Goal: Task Accomplishment & Management: Use online tool/utility

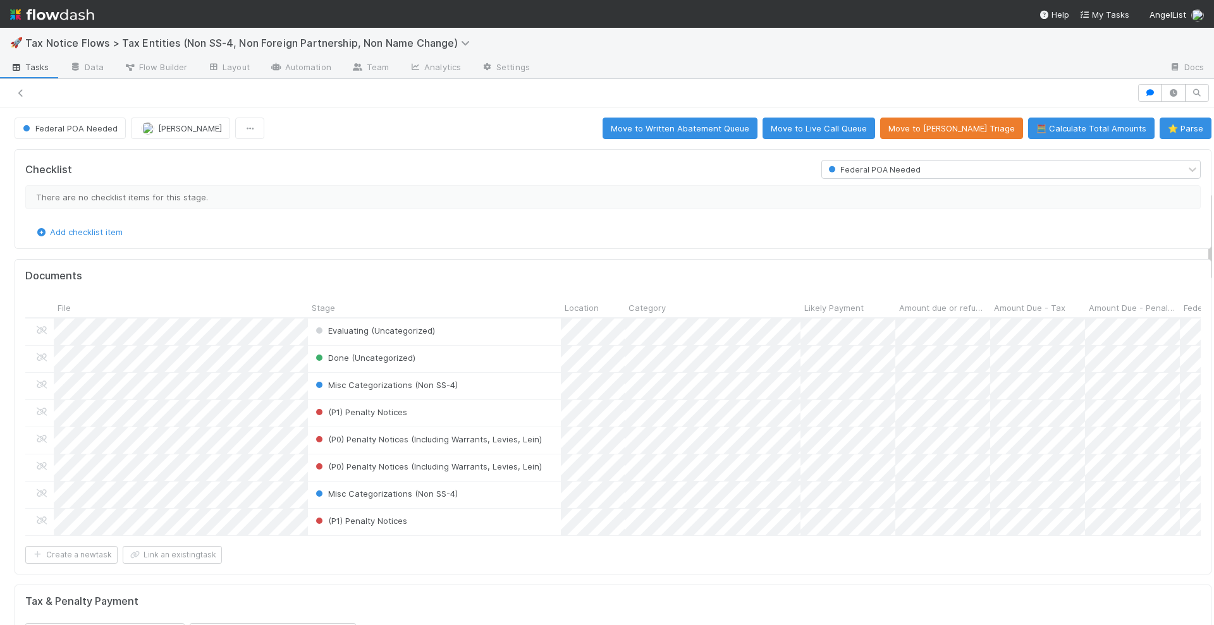
scroll to position [475, 0]
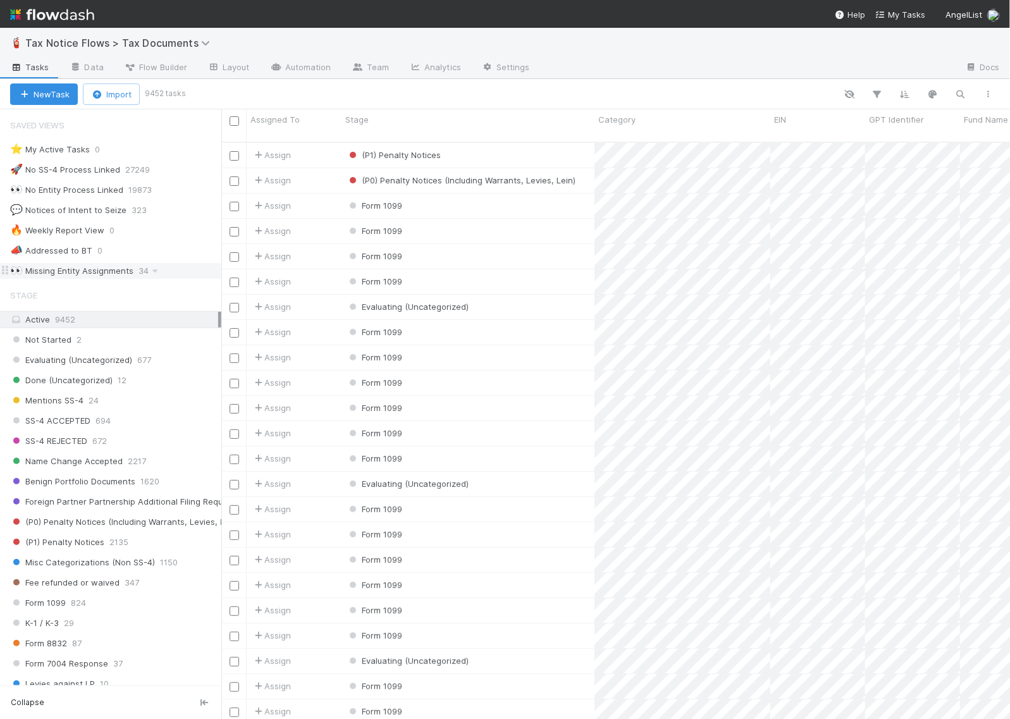
click at [106, 276] on div "👀 Missing Entity Assignments" at bounding box center [71, 271] width 123 height 16
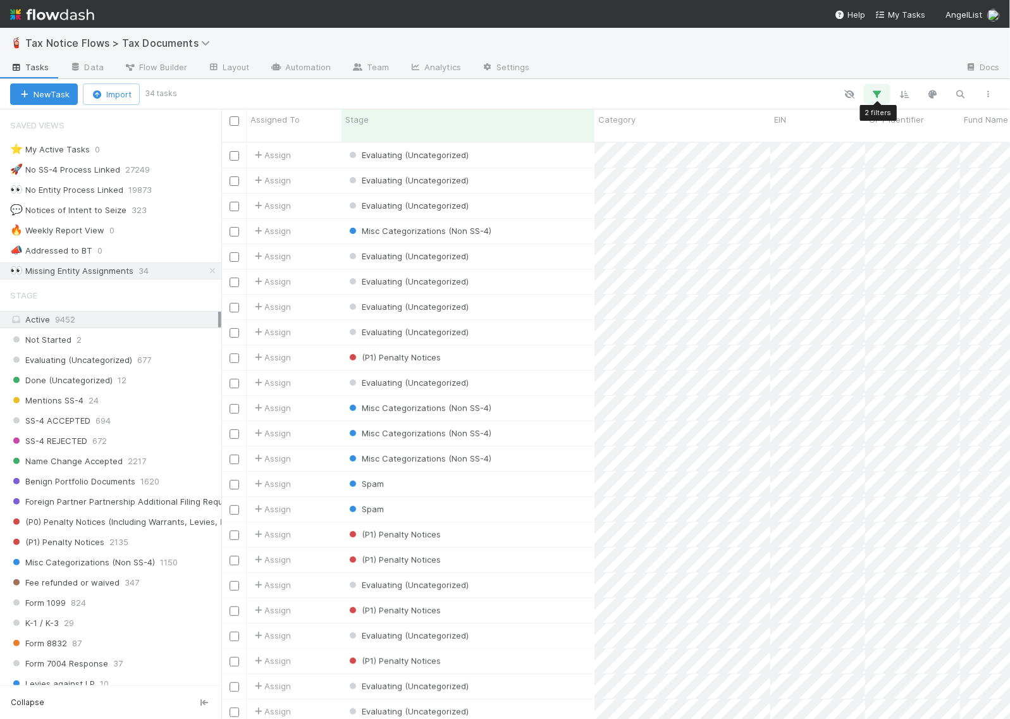
click at [875, 89] on icon "button" at bounding box center [877, 94] width 13 height 11
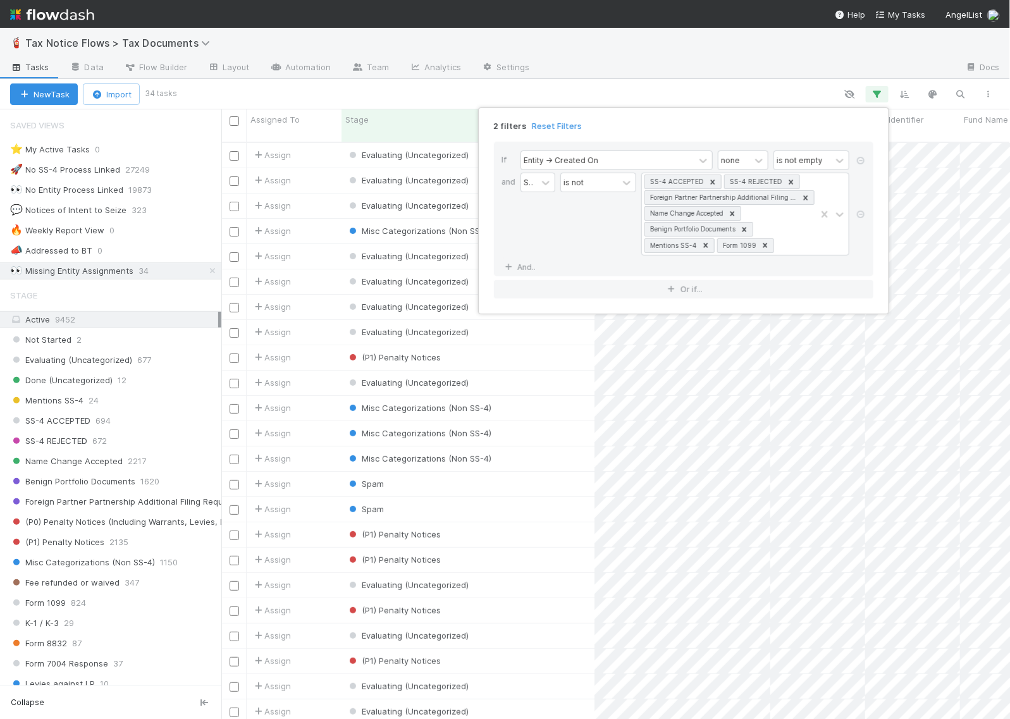
click at [762, 90] on div "2 filters Reset Filters If Entity -> Created On none is not empty and Stage is …" at bounding box center [505, 359] width 1010 height 719
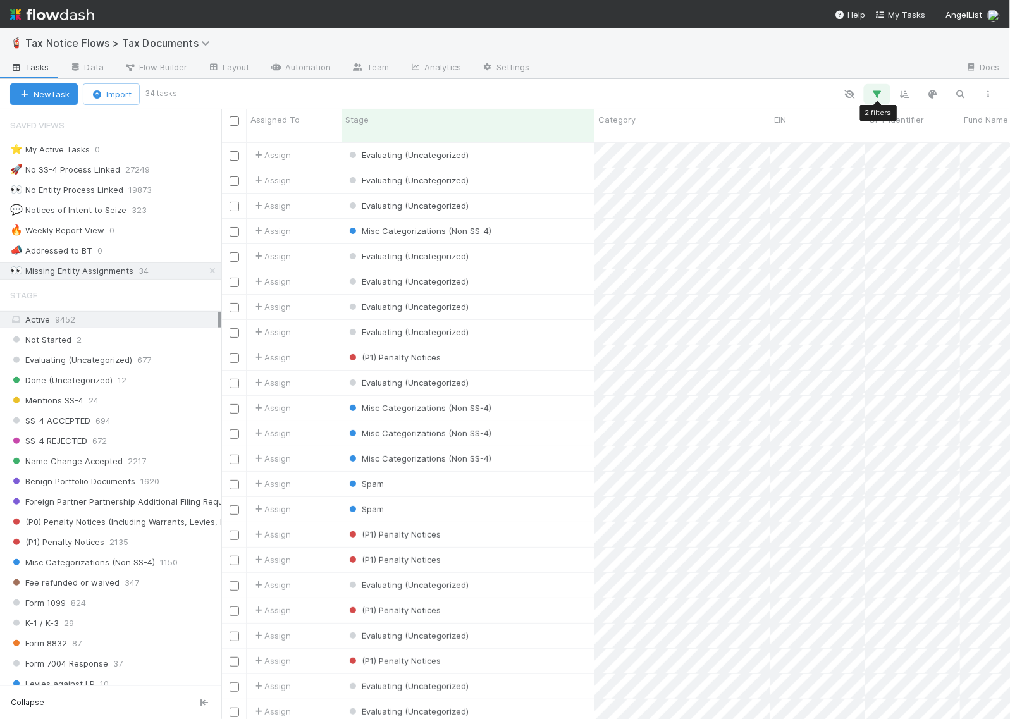
click at [875, 92] on icon "button" at bounding box center [877, 94] width 13 height 11
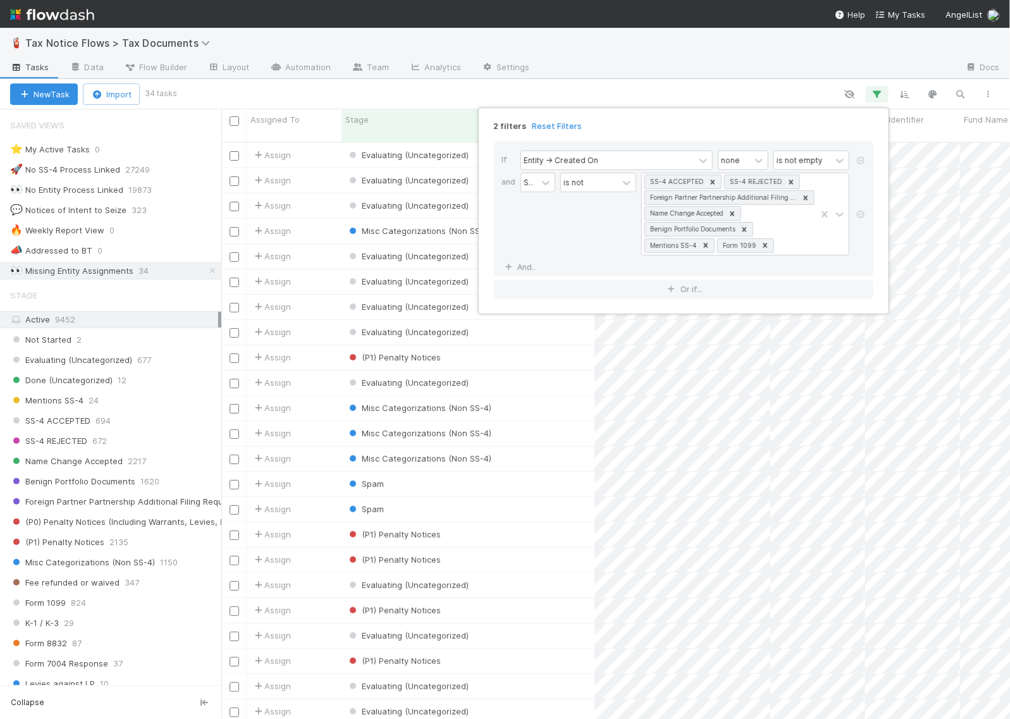
click at [696, 93] on div "2 filters Reset Filters If Entity -> Created On none is not empty and Stage is …" at bounding box center [505, 359] width 1010 height 719
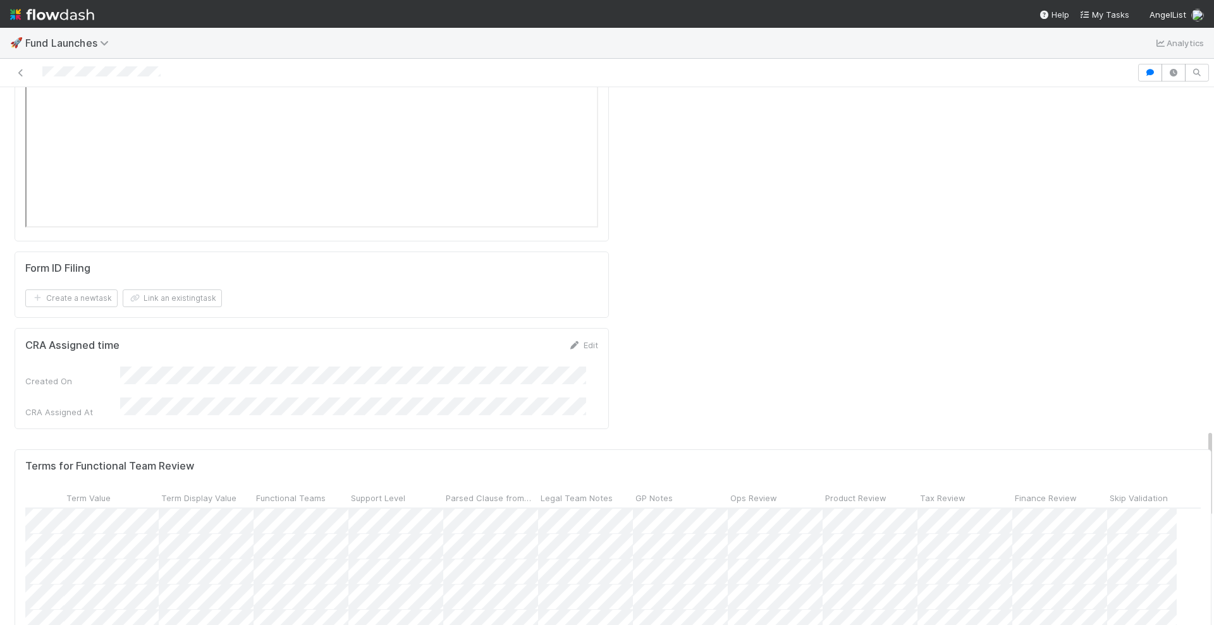
scroll to position [0, 585]
click at [920, 492] on span "Tax Review" at bounding box center [943, 498] width 46 height 13
click at [928, 326] on div "Sort ☐ → ☑" at bounding box center [969, 332] width 144 height 19
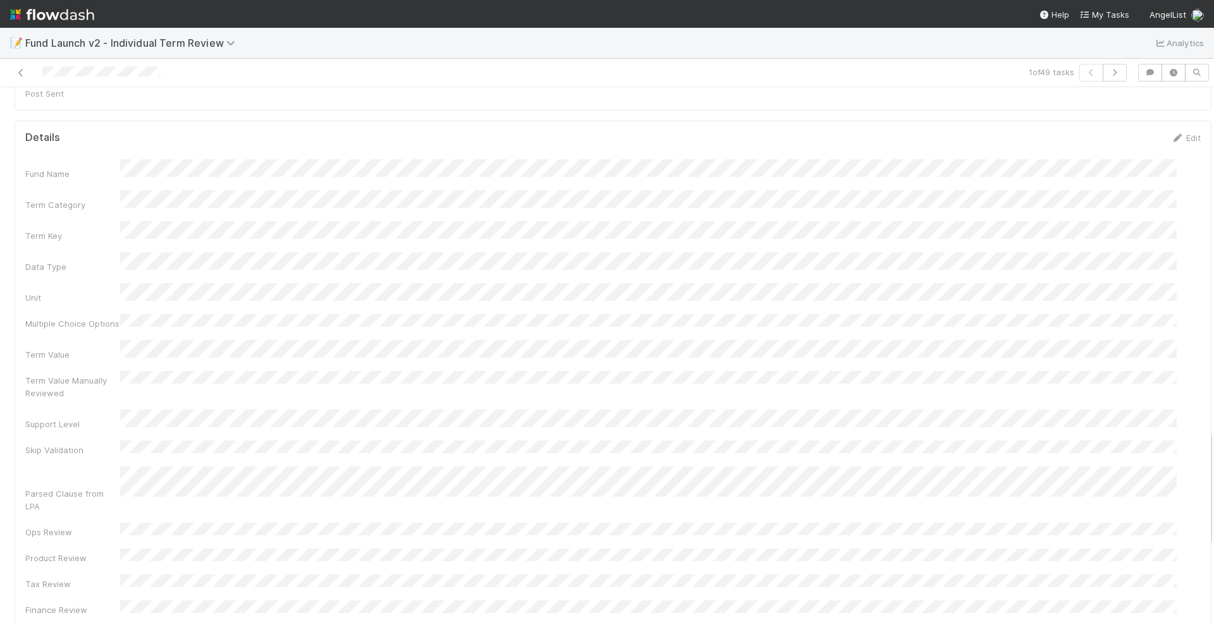
scroll to position [1660, 0]
click at [1009, 266] on icon at bounding box center [1177, 270] width 13 height 8
click at [1009, 429] on div "Details Save Cancel Fund Name Term Category Term Key Data Type Unit Multiple Ch…" at bounding box center [613, 310] width 1197 height 1064
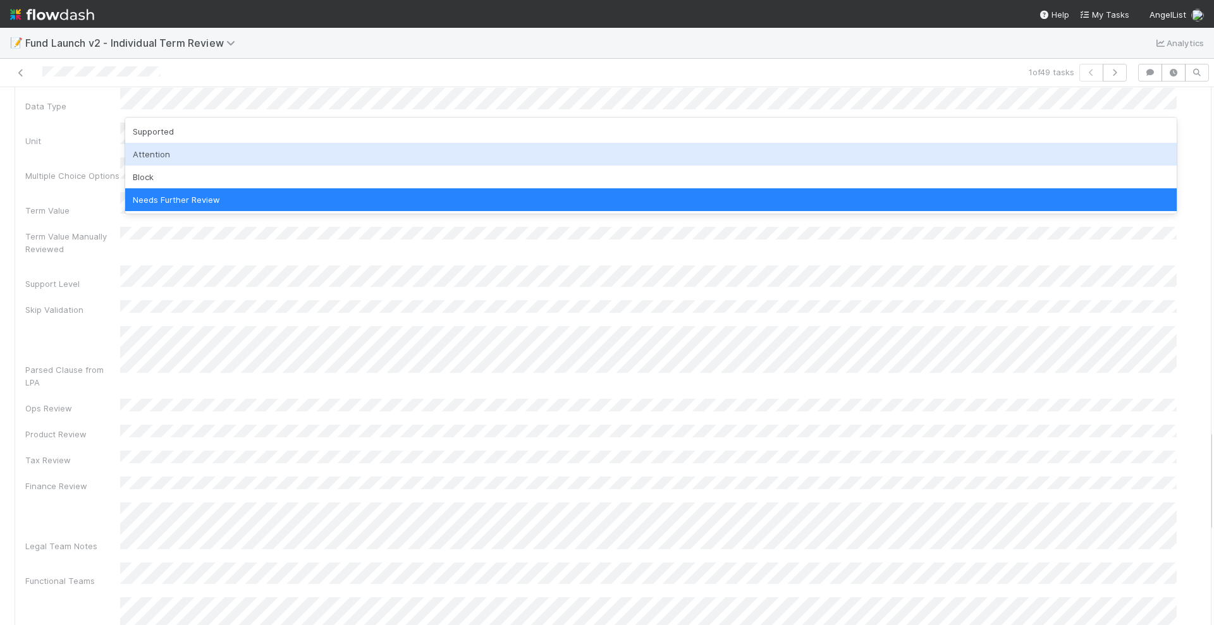
click at [192, 149] on div "Attention" at bounding box center [651, 154] width 1052 height 23
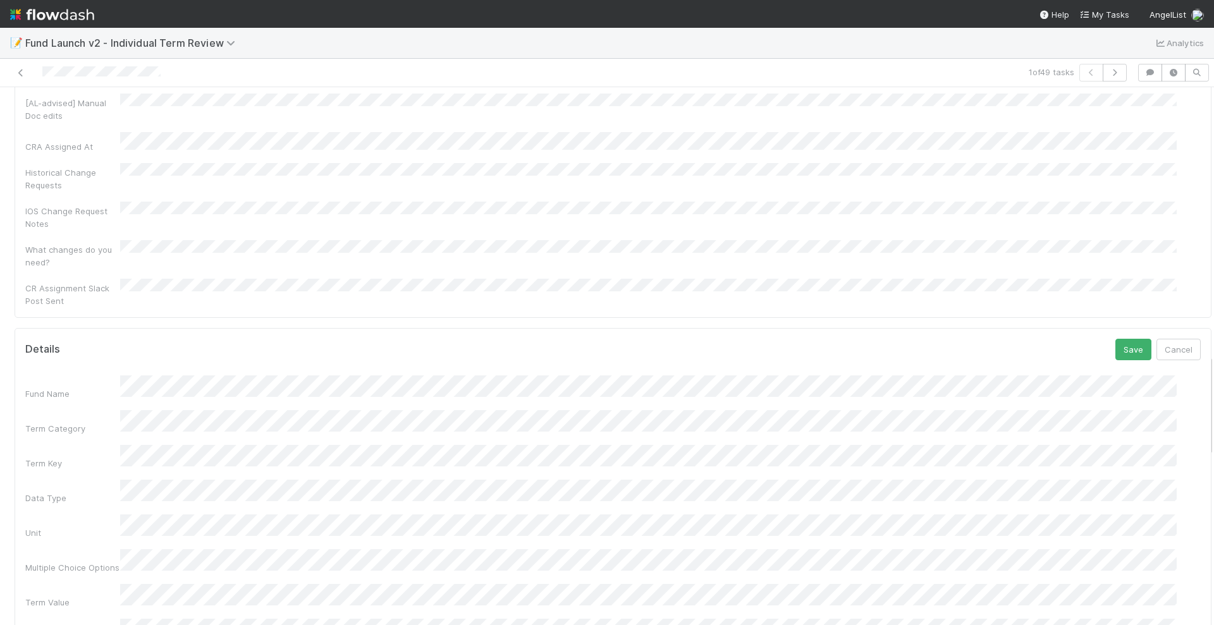
scroll to position [1406, 0]
click at [1009, 342] on button "Save" at bounding box center [1134, 353] width 36 height 22
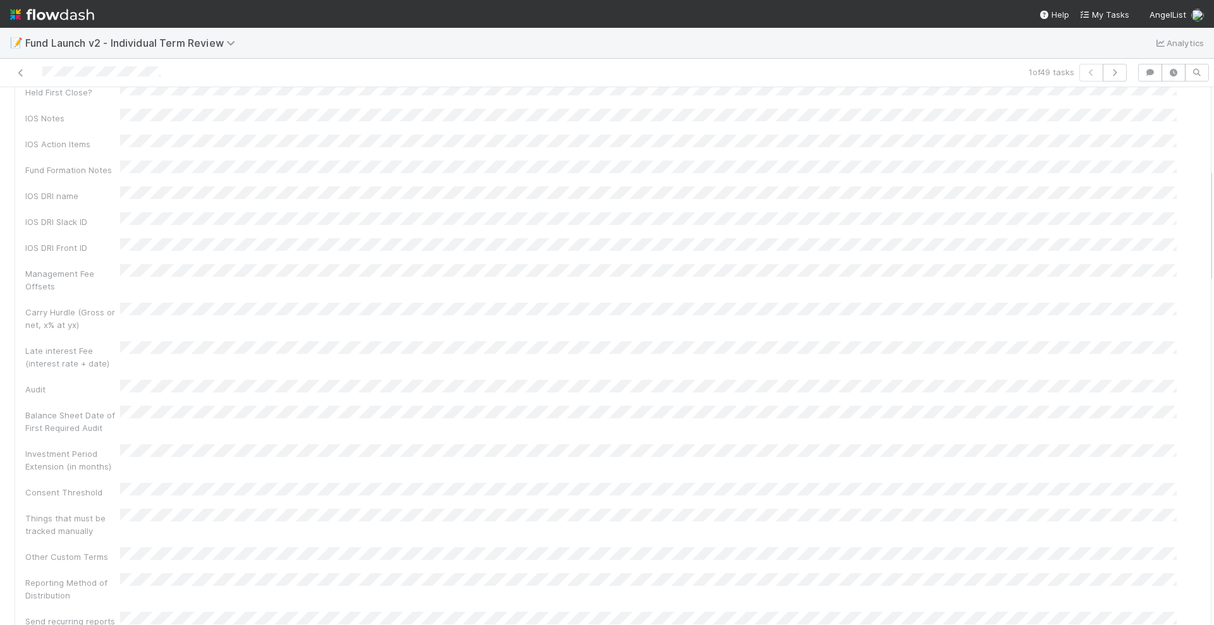
scroll to position [0, 0]
click at [93, 144] on icon at bounding box center [93, 146] width 13 height 8
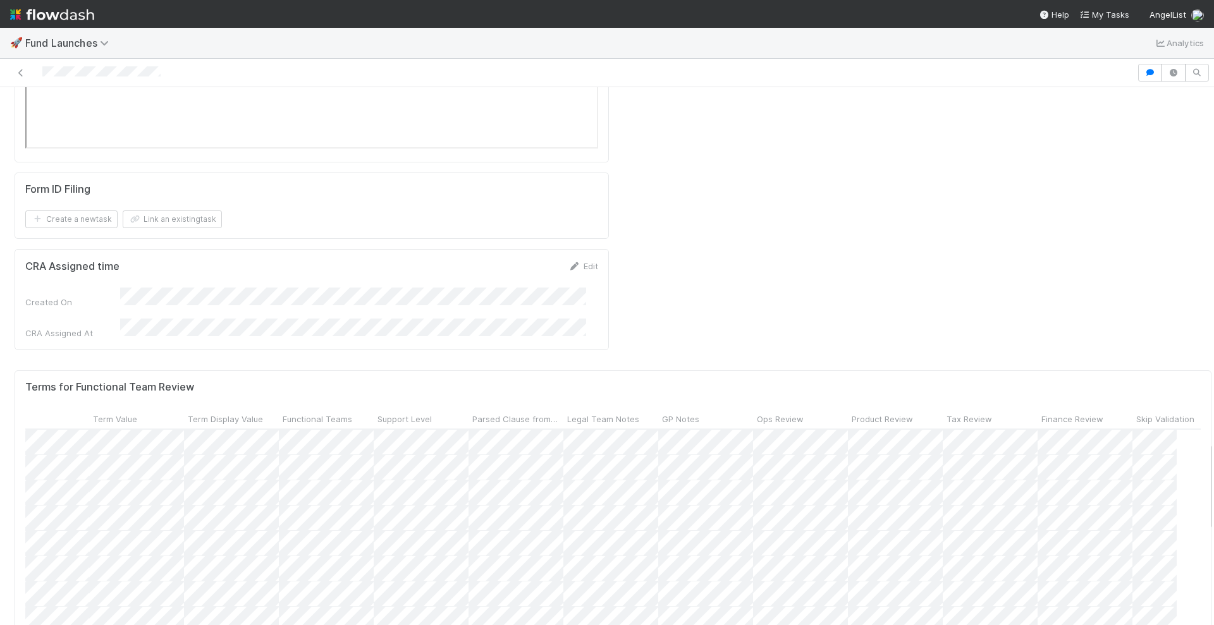
scroll to position [0, 549]
click at [930, 413] on span "Tax Review" at bounding box center [943, 419] width 46 height 13
click at [963, 252] on div "Sort ☐ → ☑" at bounding box center [993, 253] width 144 height 19
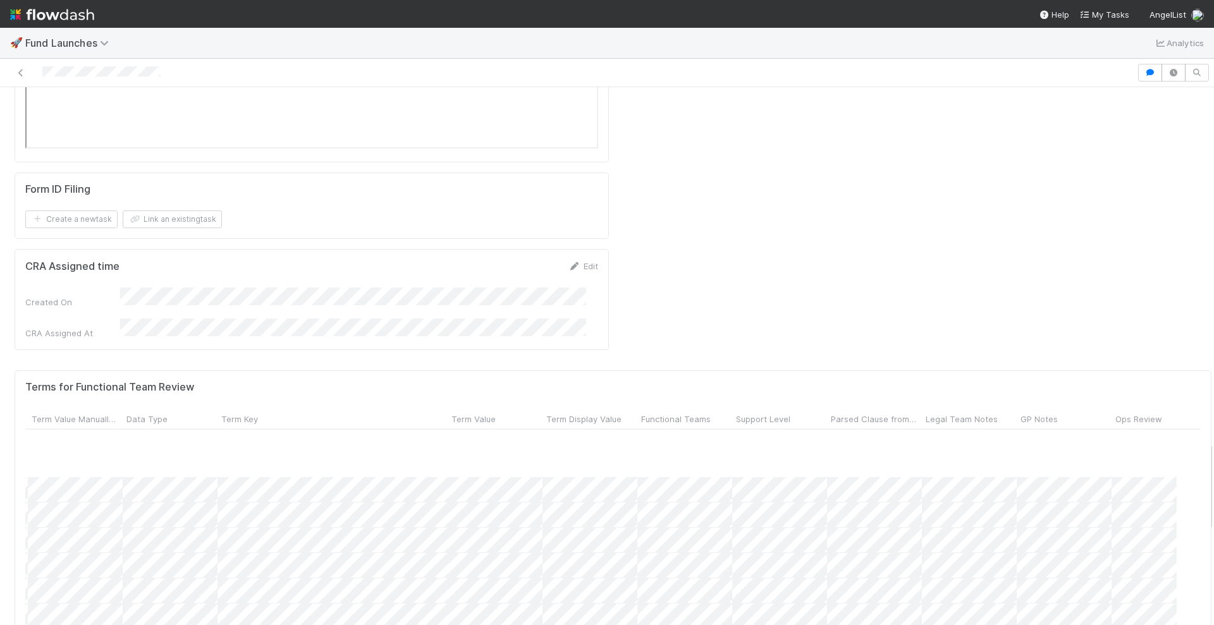
scroll to position [237, 164]
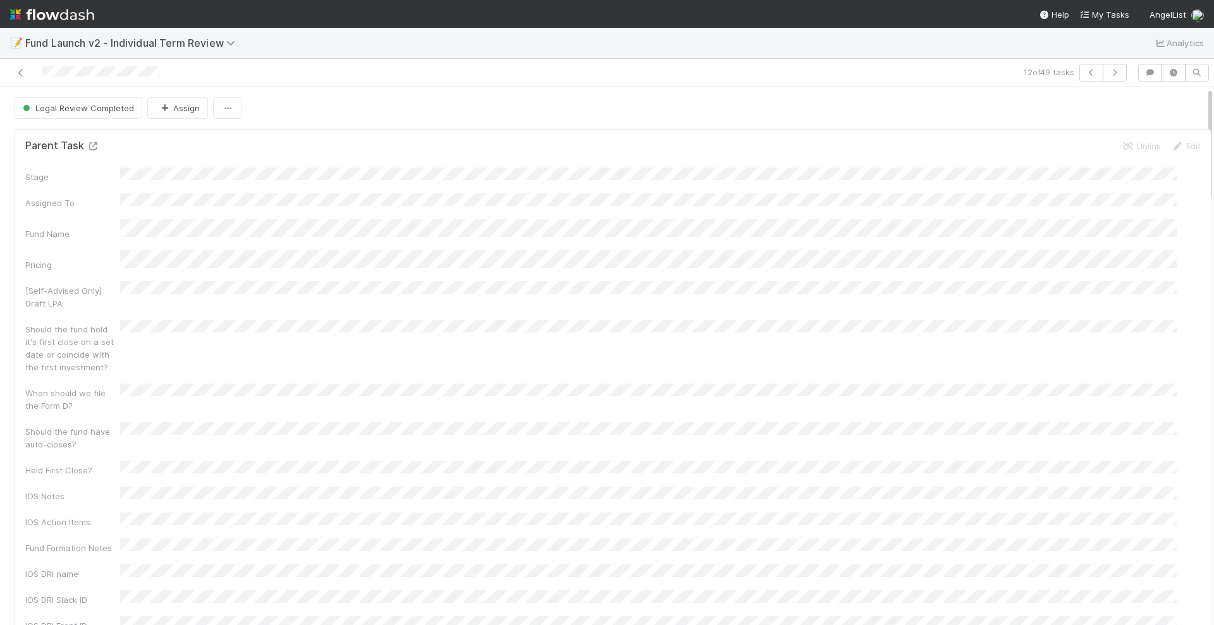
click at [95, 143] on icon at bounding box center [93, 146] width 13 height 8
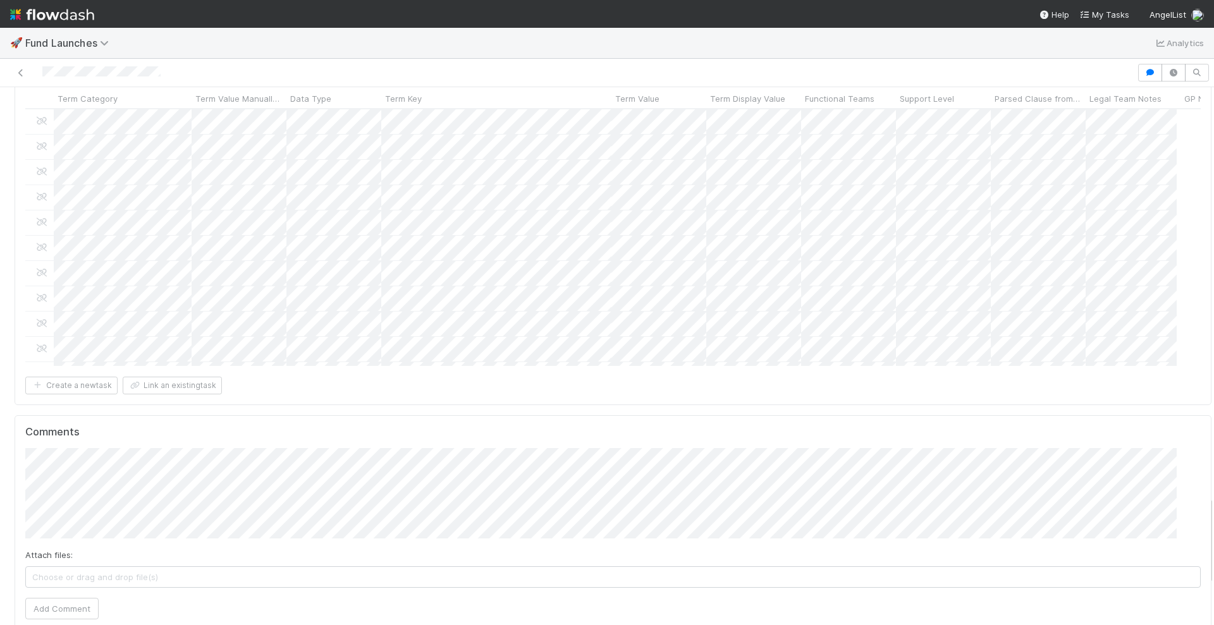
scroll to position [2461, 0]
click at [115, 300] on span "Scarlett Grabowska" at bounding box center [90, 303] width 64 height 10
click at [117, 305] on span "Scarlett Grabowska" at bounding box center [90, 303] width 64 height 10
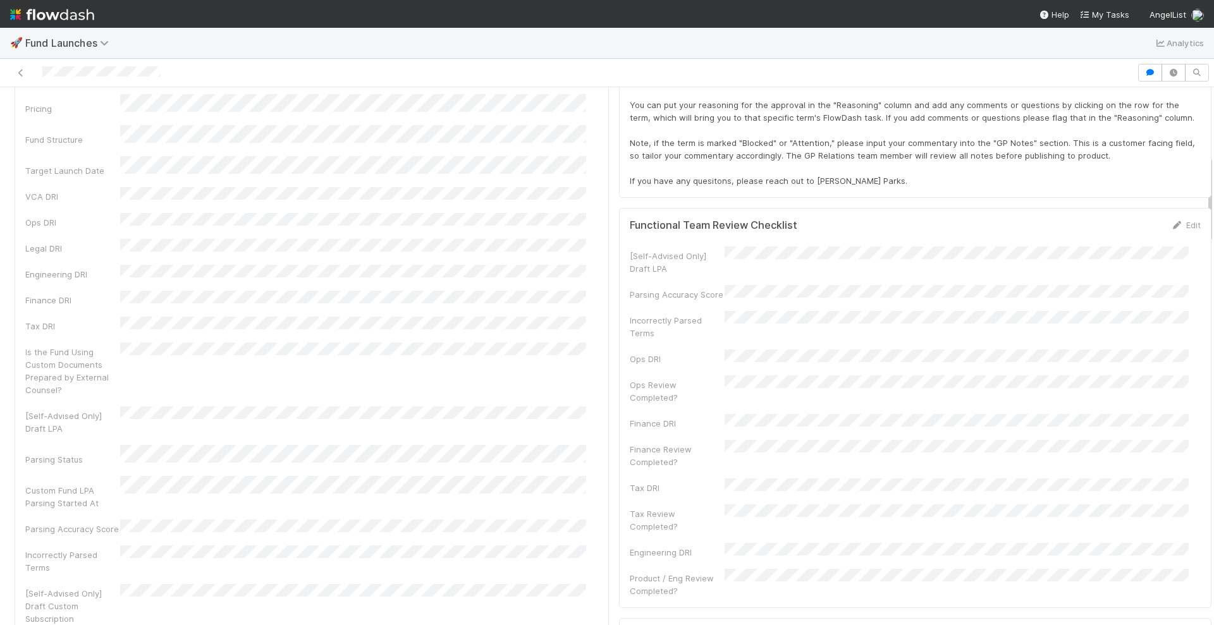
scroll to position [405, 0]
click at [1171, 219] on div "Edit" at bounding box center [1186, 225] width 30 height 13
click at [1171, 226] on link "Edit" at bounding box center [1186, 226] width 30 height 10
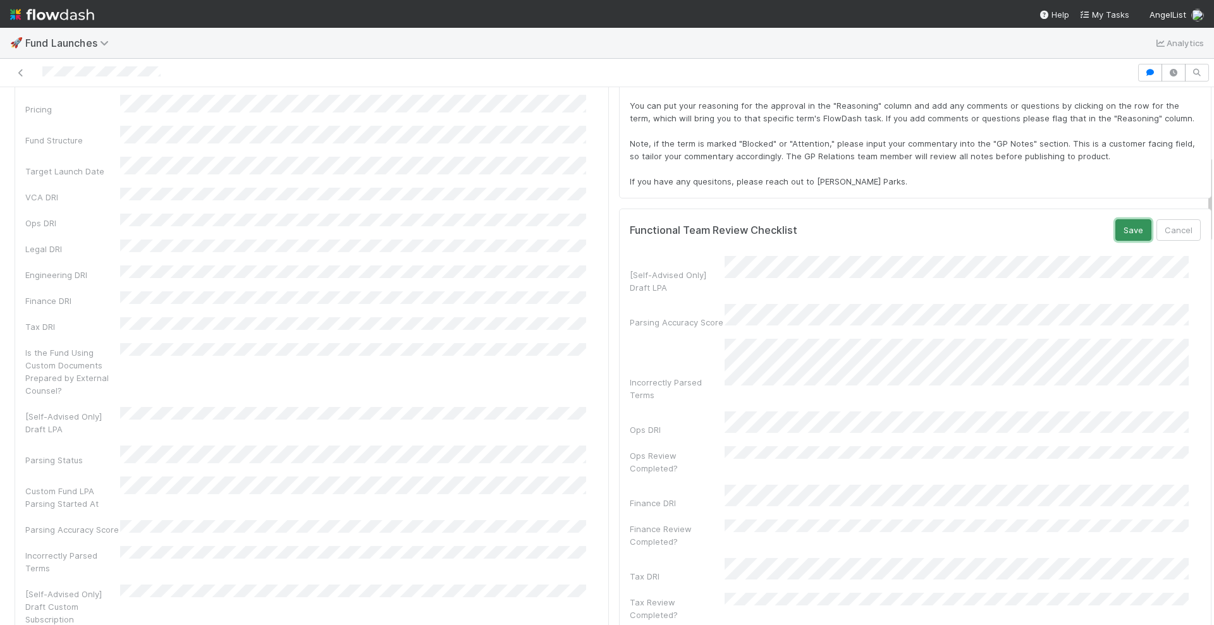
click at [1116, 229] on button "Save" at bounding box center [1134, 230] width 36 height 22
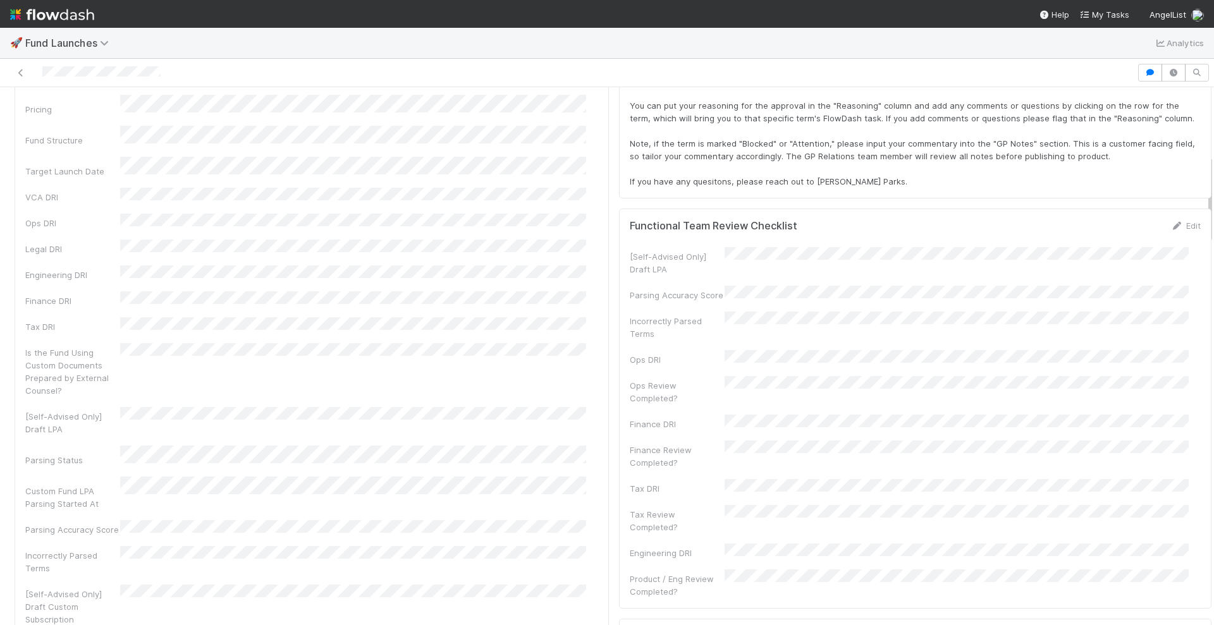
scroll to position [0, 0]
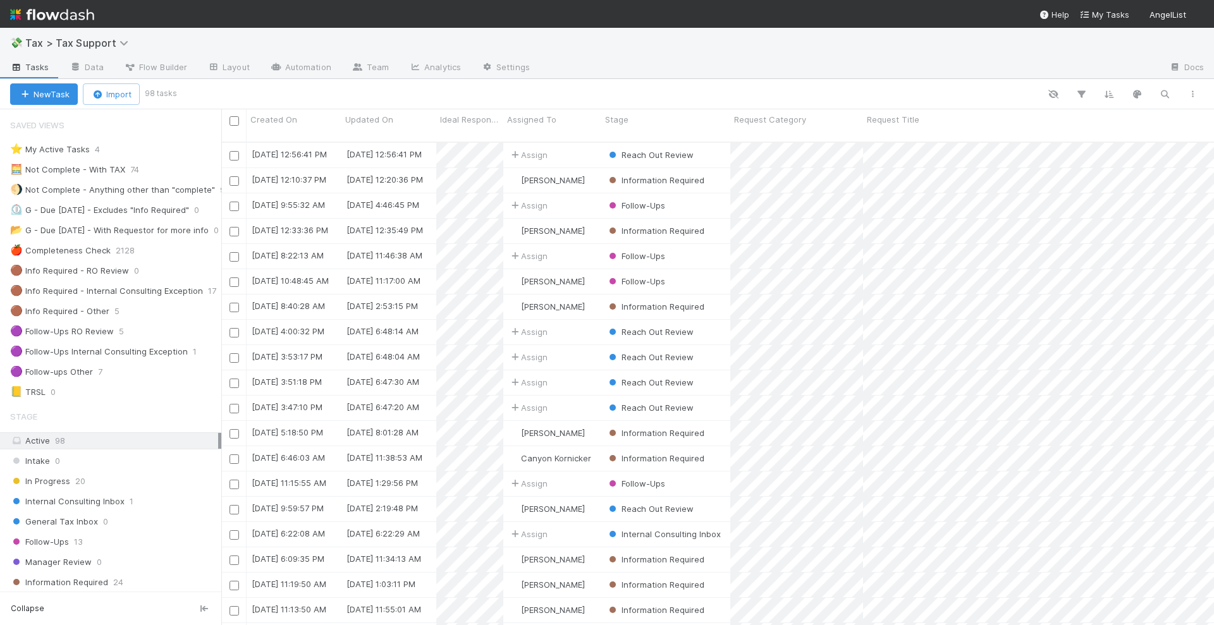
scroll to position [482, 981]
